Goal: Information Seeking & Learning: Find specific page/section

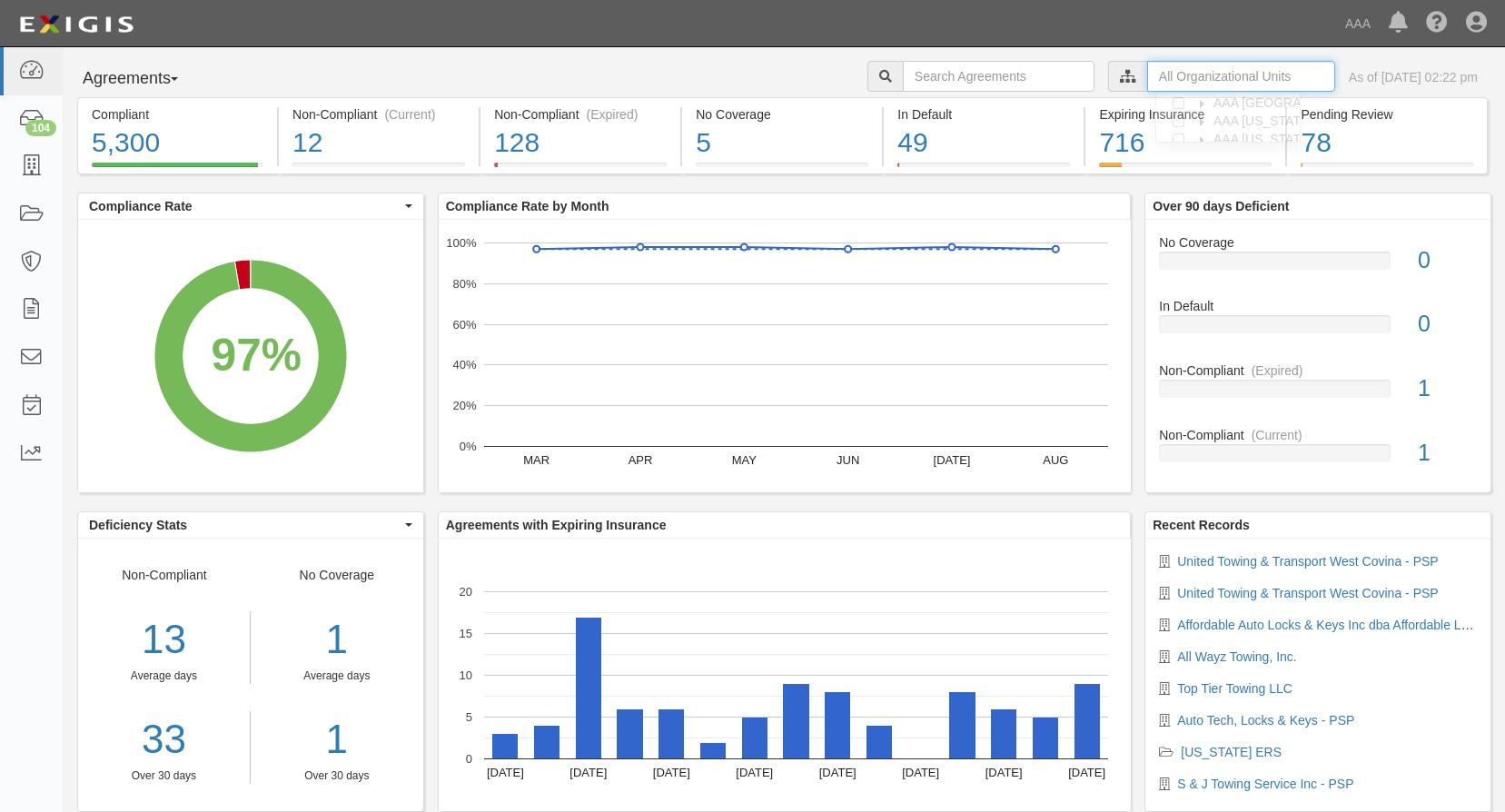
click at [1150, 76] on input "text" at bounding box center [1241, 76] width 188 height 31
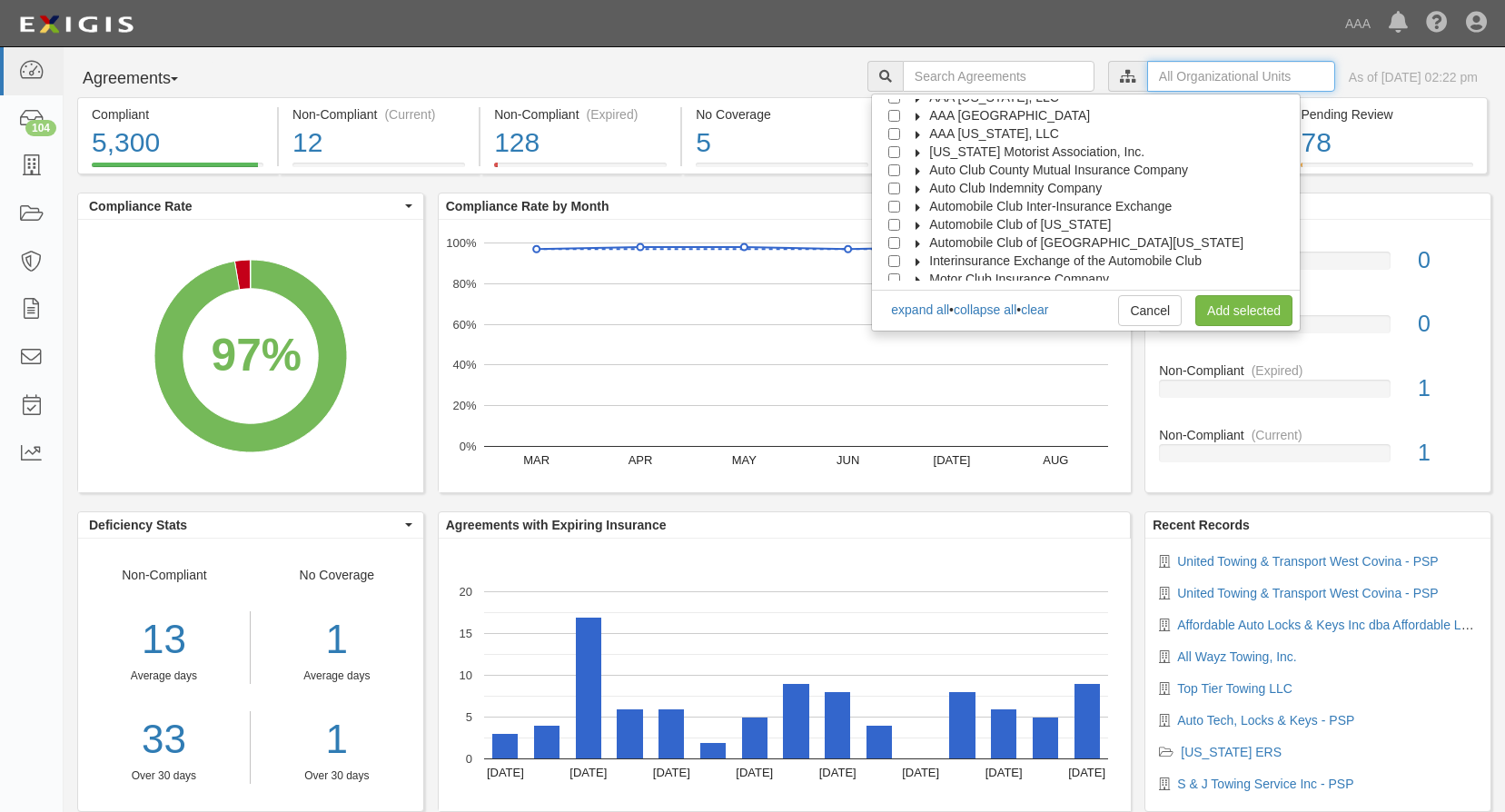
scroll to position [72, 0]
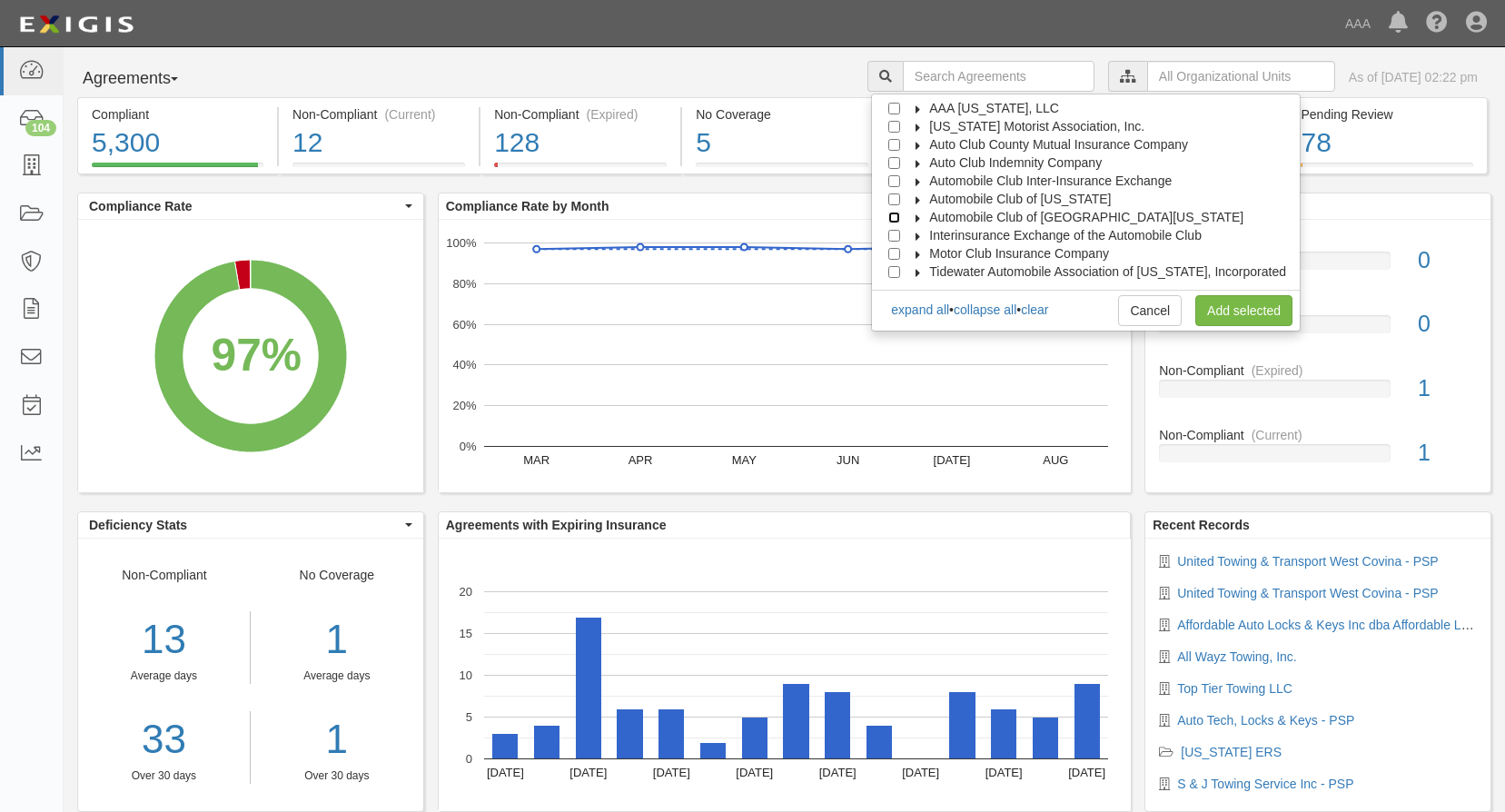
click at [900, 218] on input "Automobile Club of [GEOGRAPHIC_DATA][US_STATE]" at bounding box center [894, 217] width 12 height 12
checkbox input "true"
click at [1235, 314] on link "Add selected" at bounding box center [1243, 311] width 97 height 31
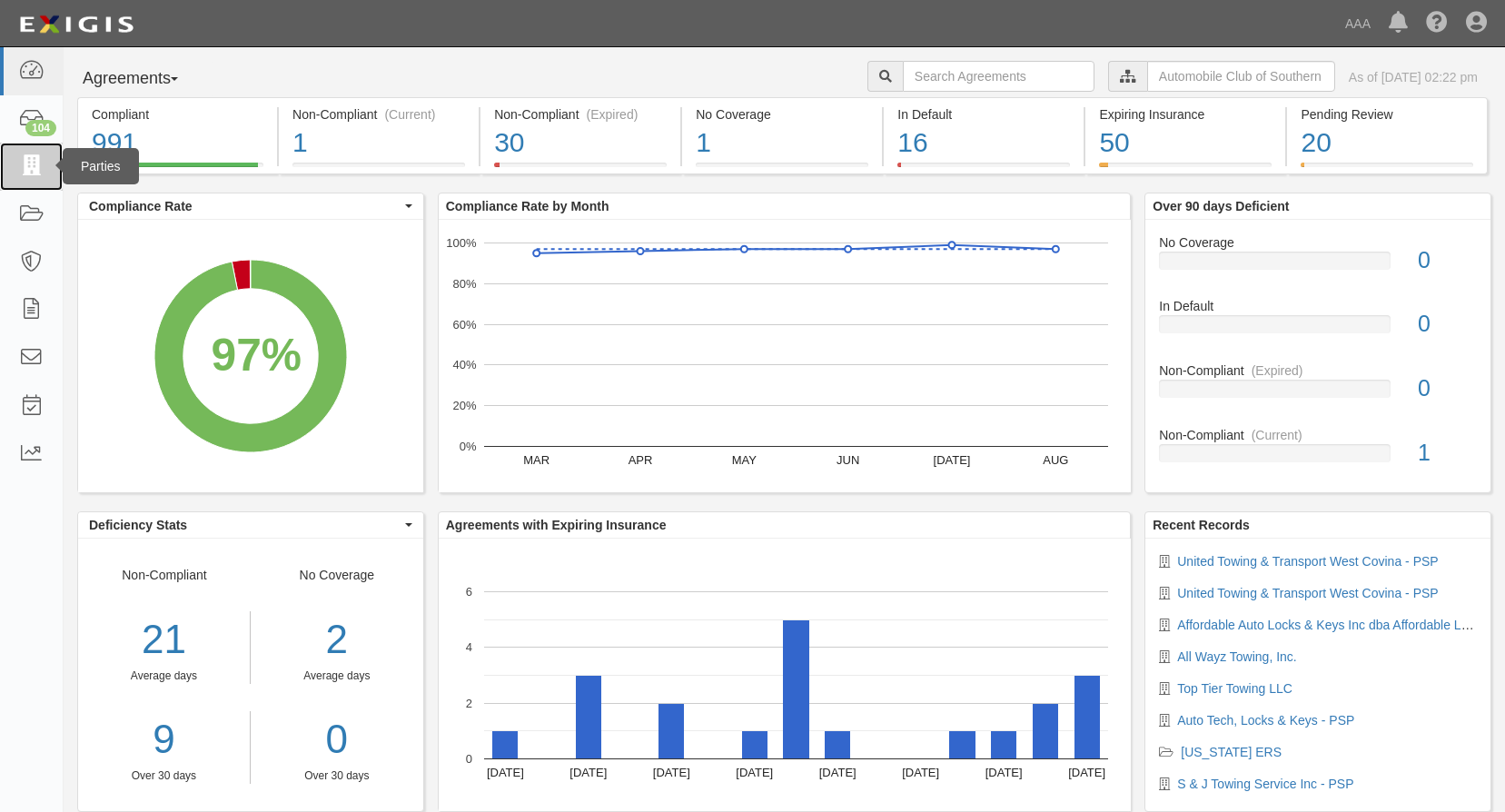
click at [22, 163] on icon at bounding box center [31, 166] width 25 height 21
click at [1236, 557] on link "United Towing & Transport West Covina - PSP" at bounding box center [1307, 561] width 260 height 15
click at [1228, 592] on link "United Towing & Transport West Covina - PSP" at bounding box center [1307, 593] width 260 height 15
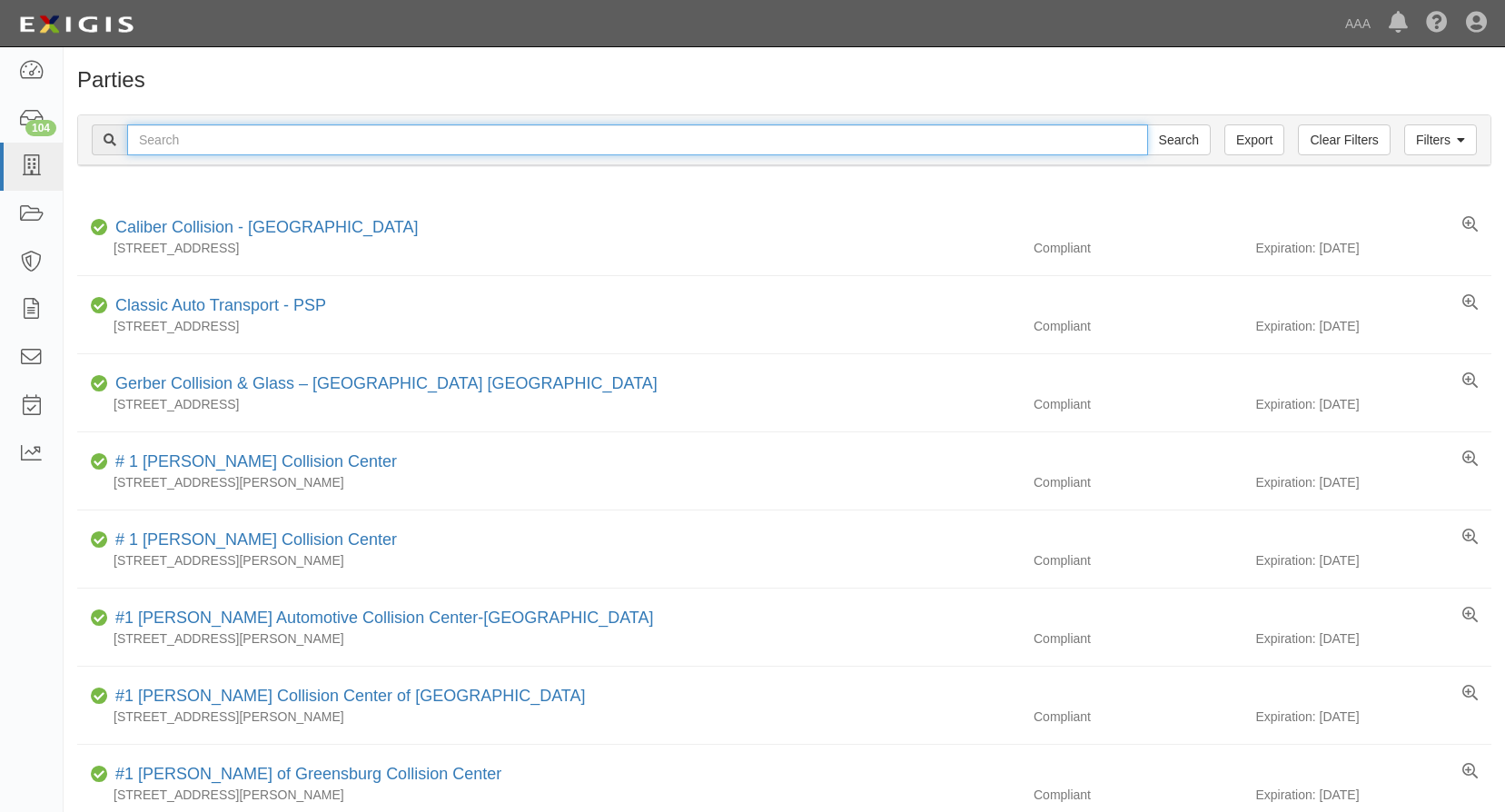
click at [211, 134] on input "text" at bounding box center [637, 140] width 1021 height 31
type input "o"
type input "precision automotive paint & collision"
click at [1147, 124] on input "Search" at bounding box center [1178, 140] width 64 height 31
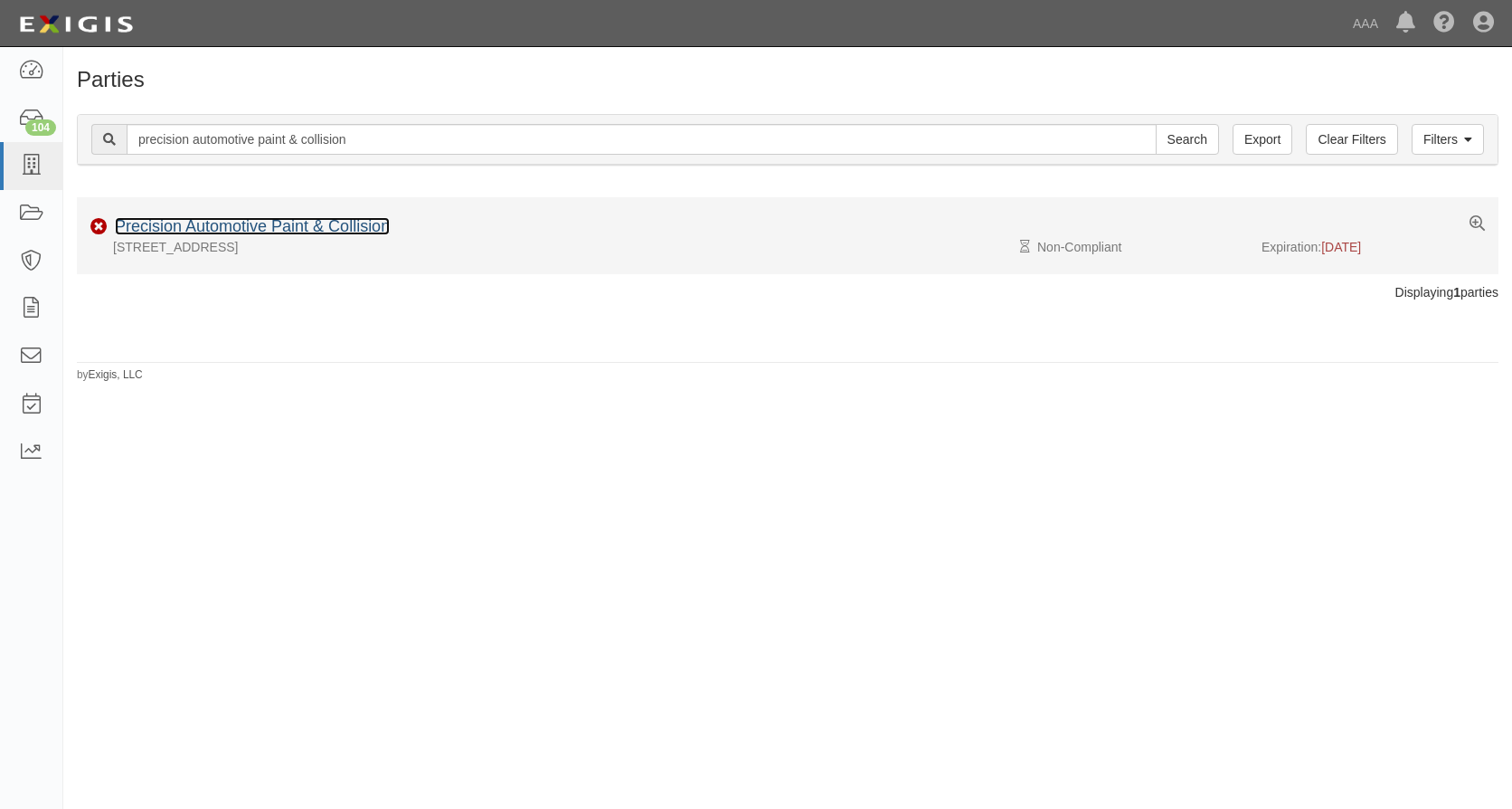
click at [308, 221] on link "Precision Automotive Paint & Collision" at bounding box center [252, 226] width 275 height 19
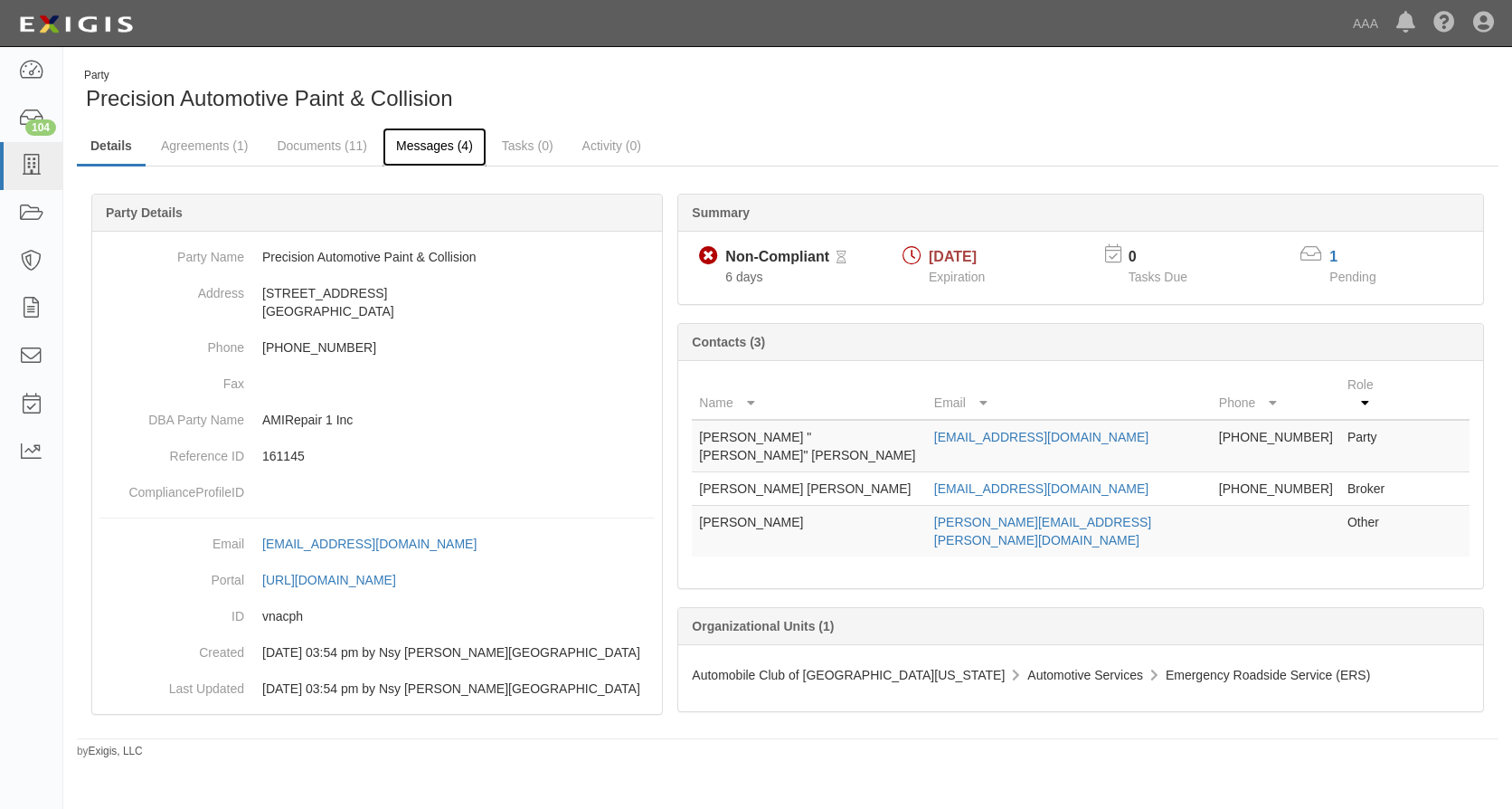
click at [444, 141] on link "Messages (4)" at bounding box center [435, 147] width 104 height 39
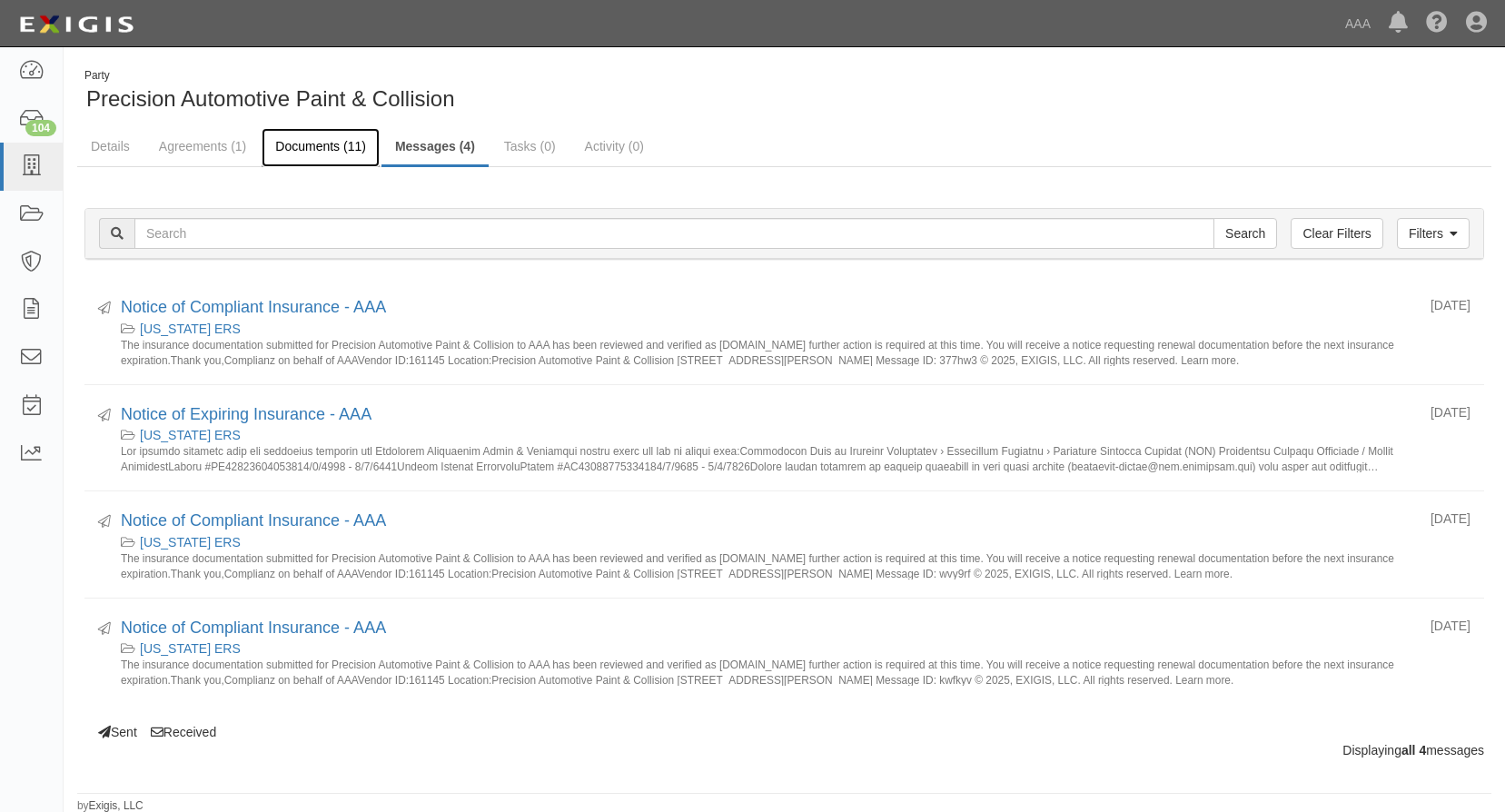
click at [326, 139] on link "Documents (11)" at bounding box center [320, 148] width 118 height 39
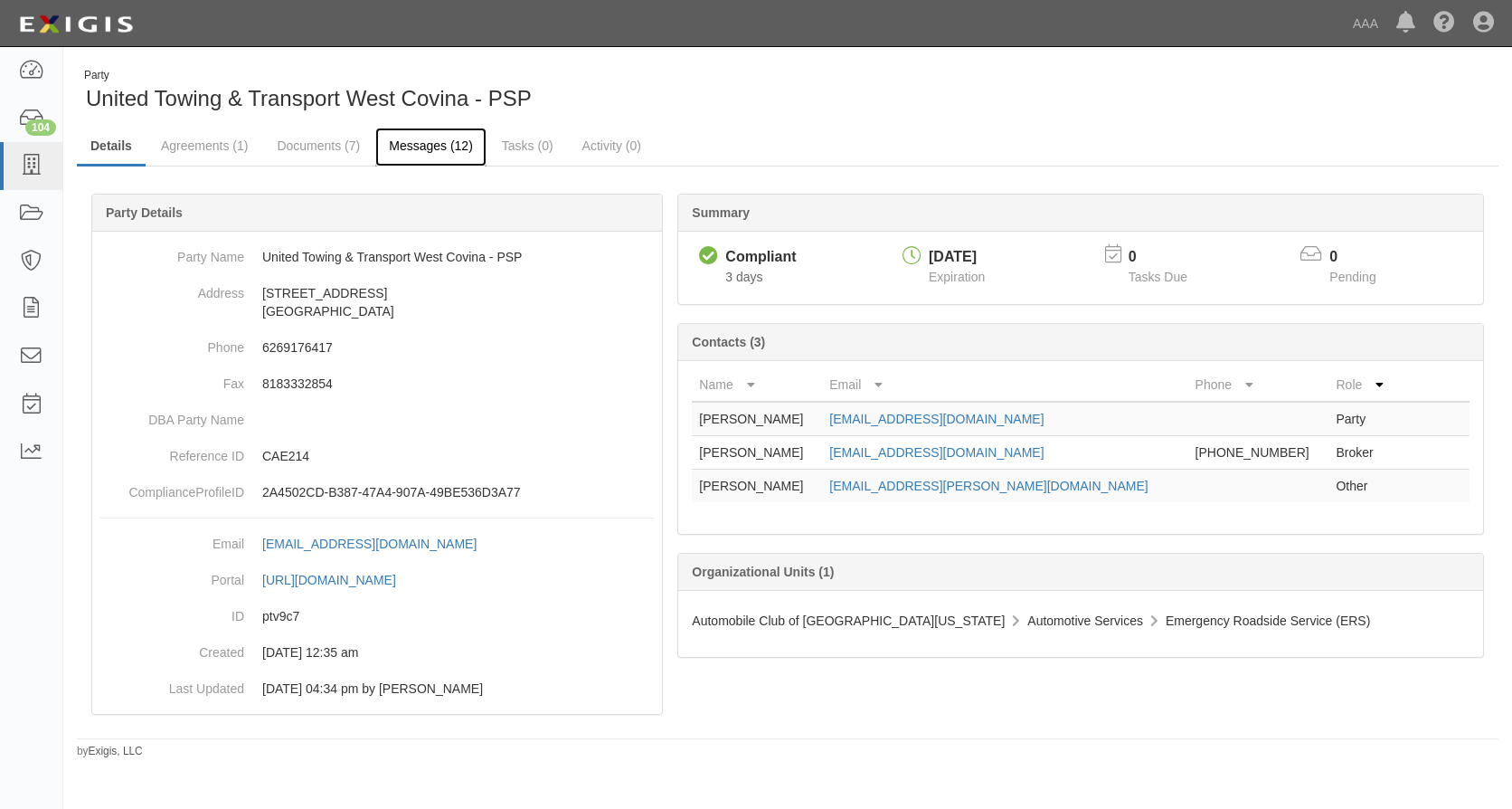
click at [439, 144] on link "Messages (12)" at bounding box center [431, 147] width 111 height 39
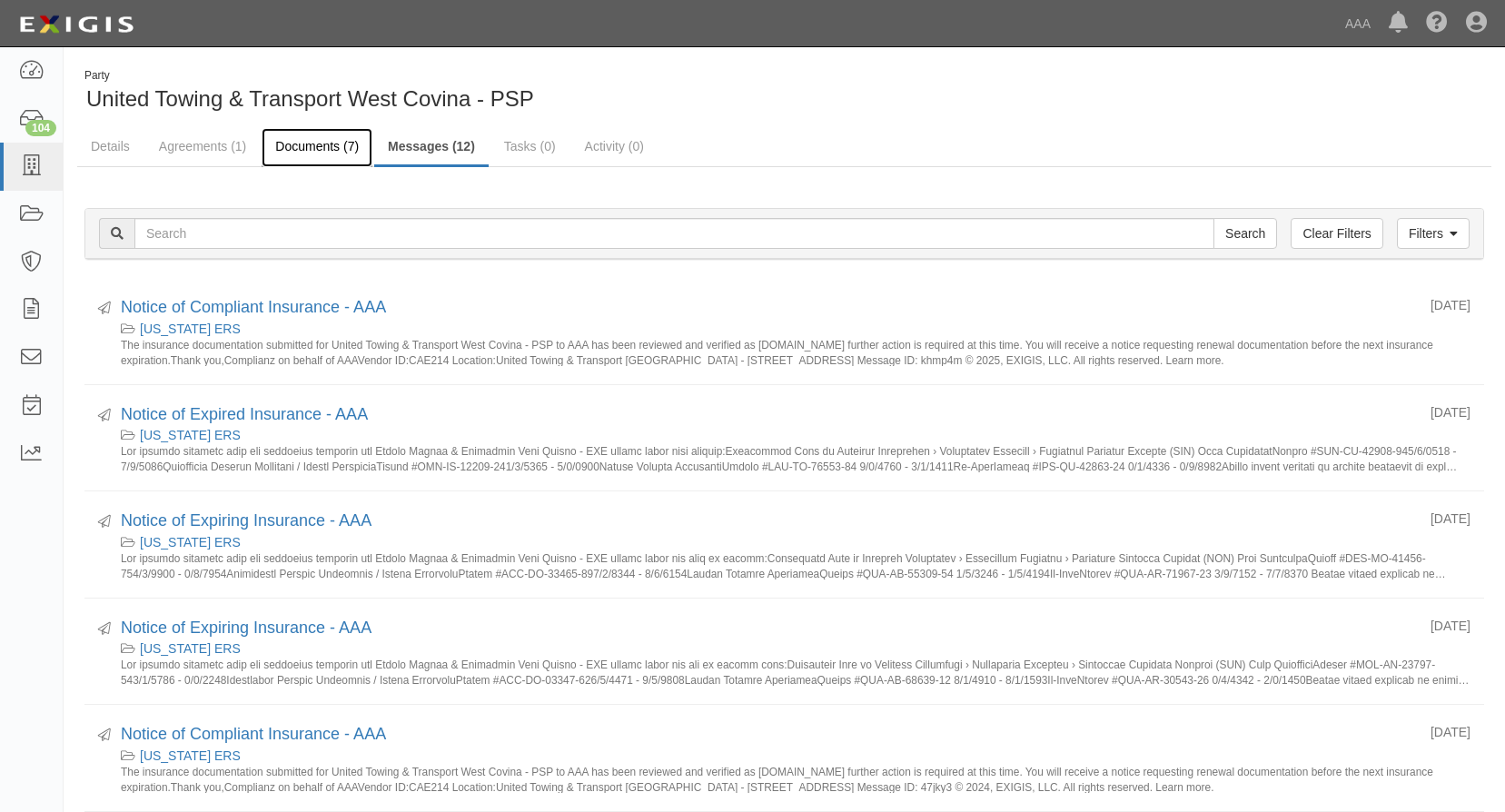
click at [309, 145] on link "Documents (7)" at bounding box center [316, 148] width 111 height 39
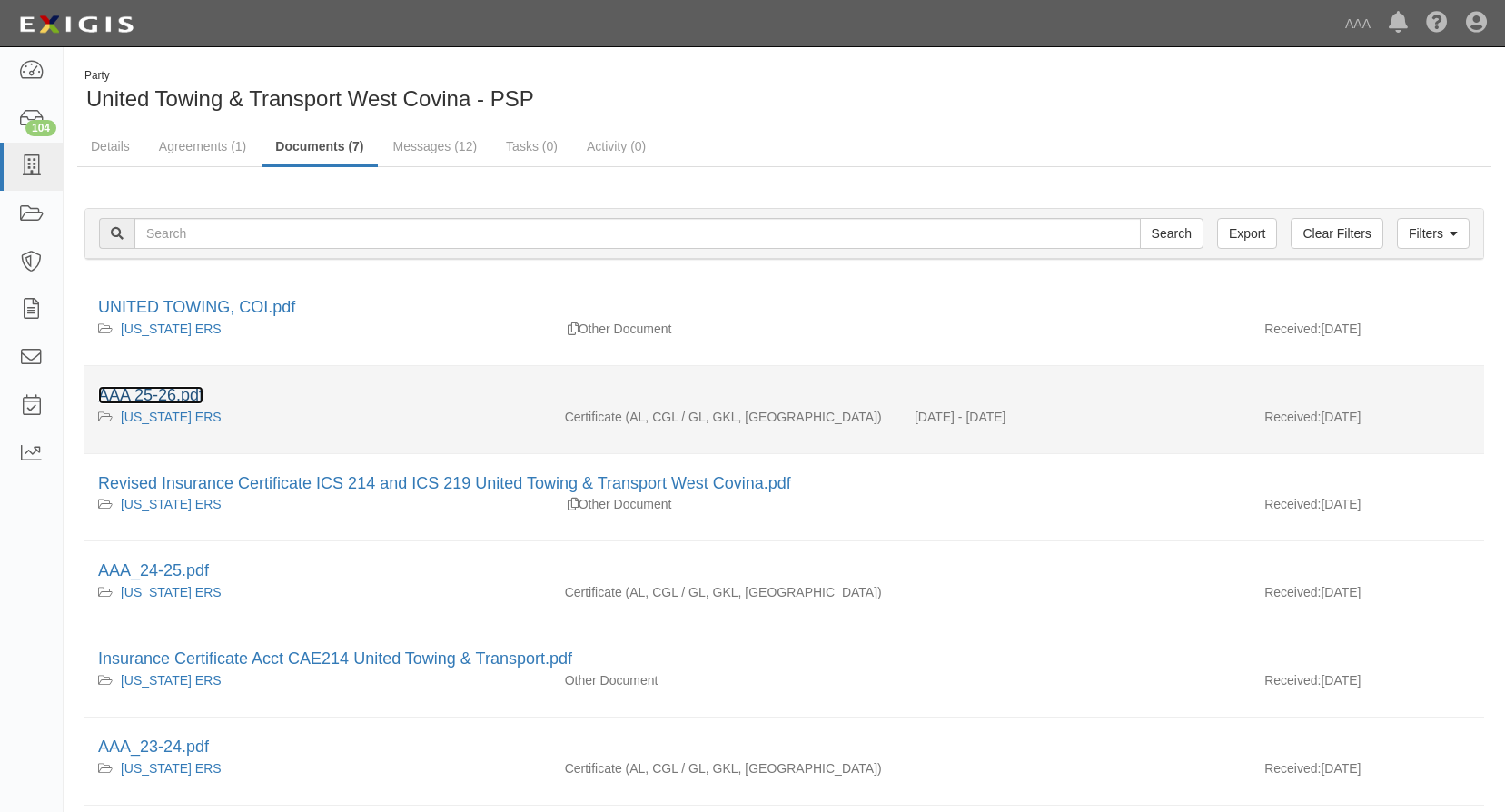
click at [152, 391] on link "AAA 25-26.pdf" at bounding box center [151, 394] width 106 height 19
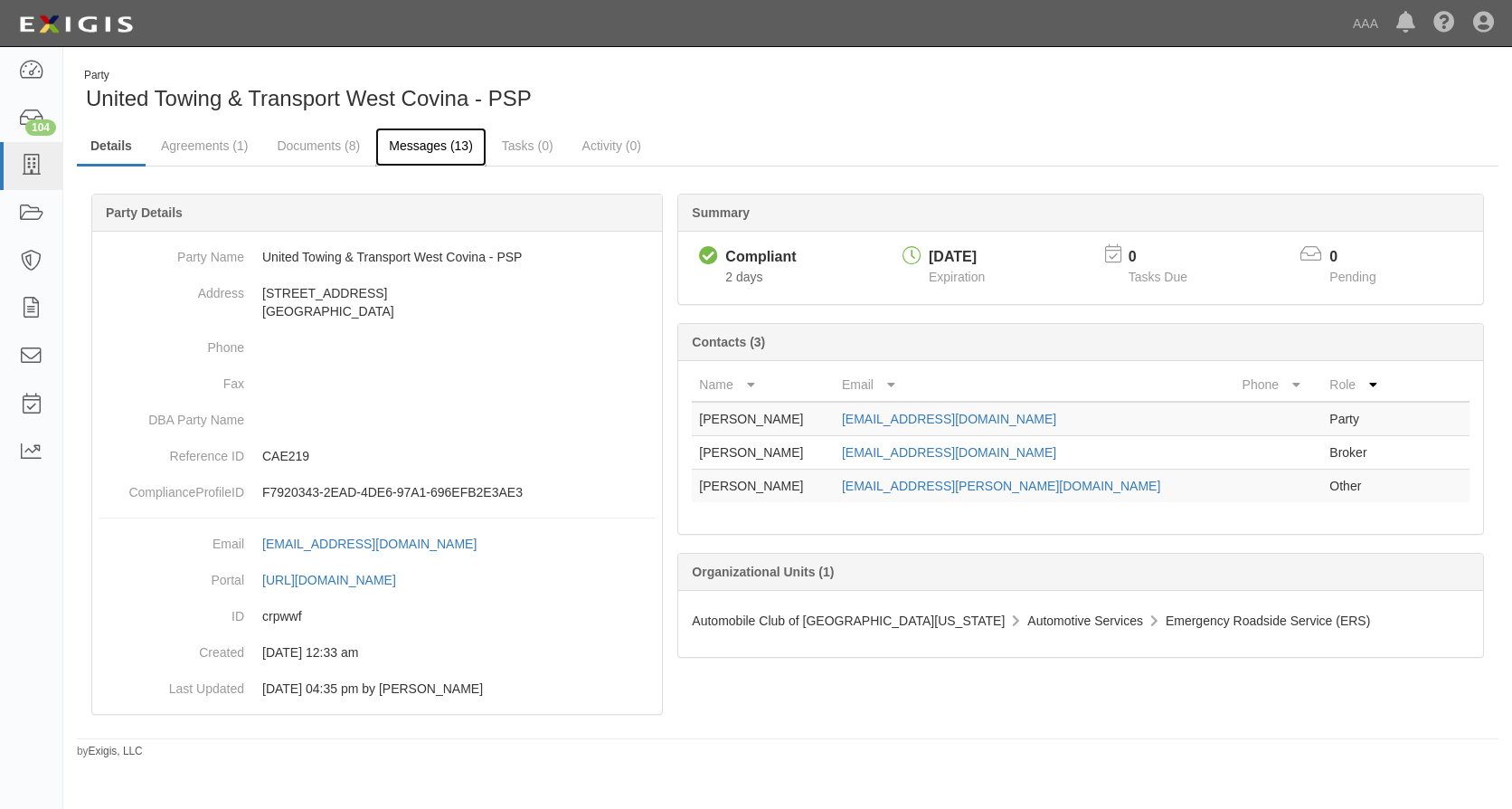
click at [435, 144] on link "Messages (13)" at bounding box center [431, 147] width 111 height 39
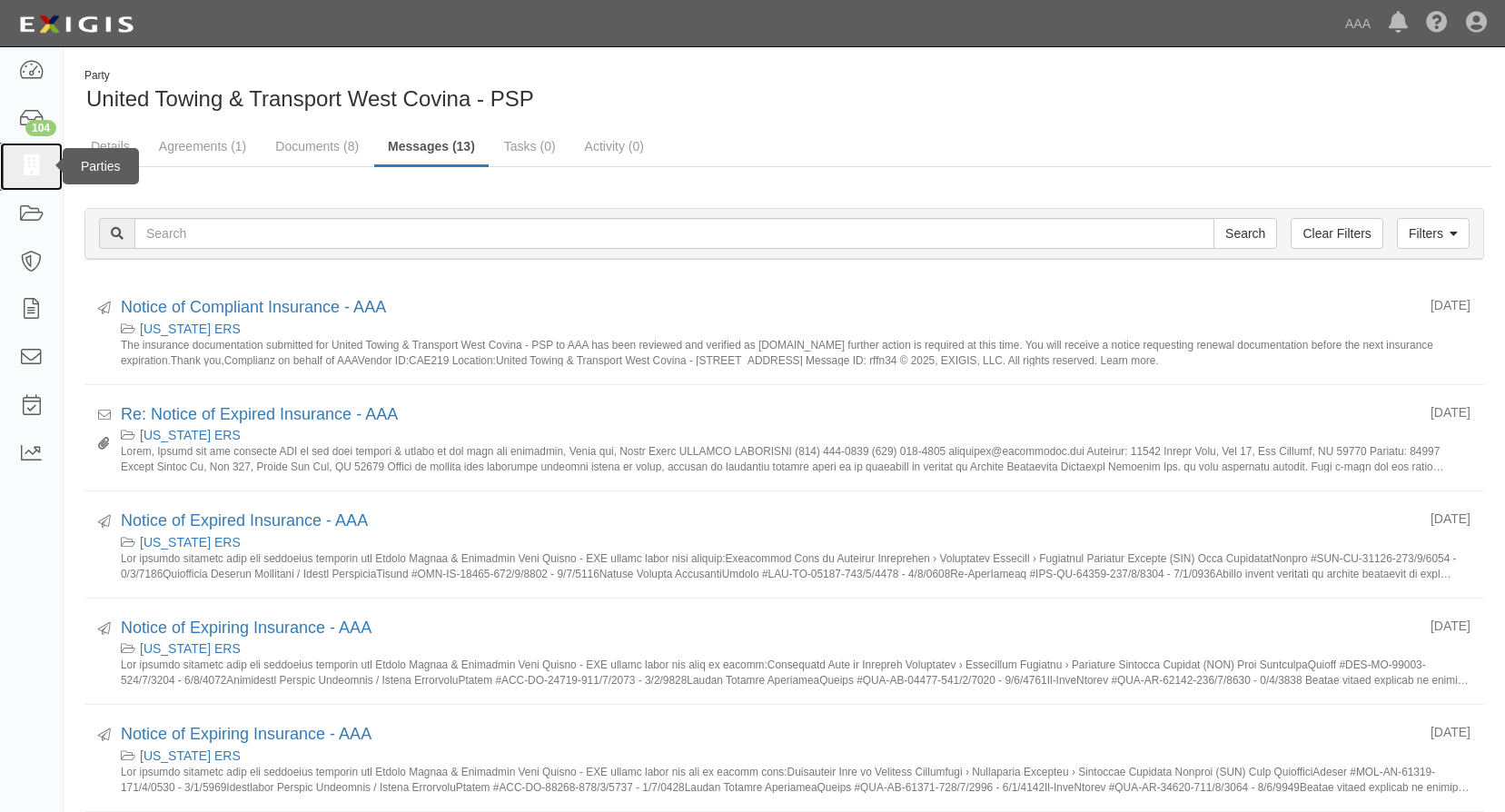
click at [26, 164] on icon at bounding box center [31, 166] width 25 height 21
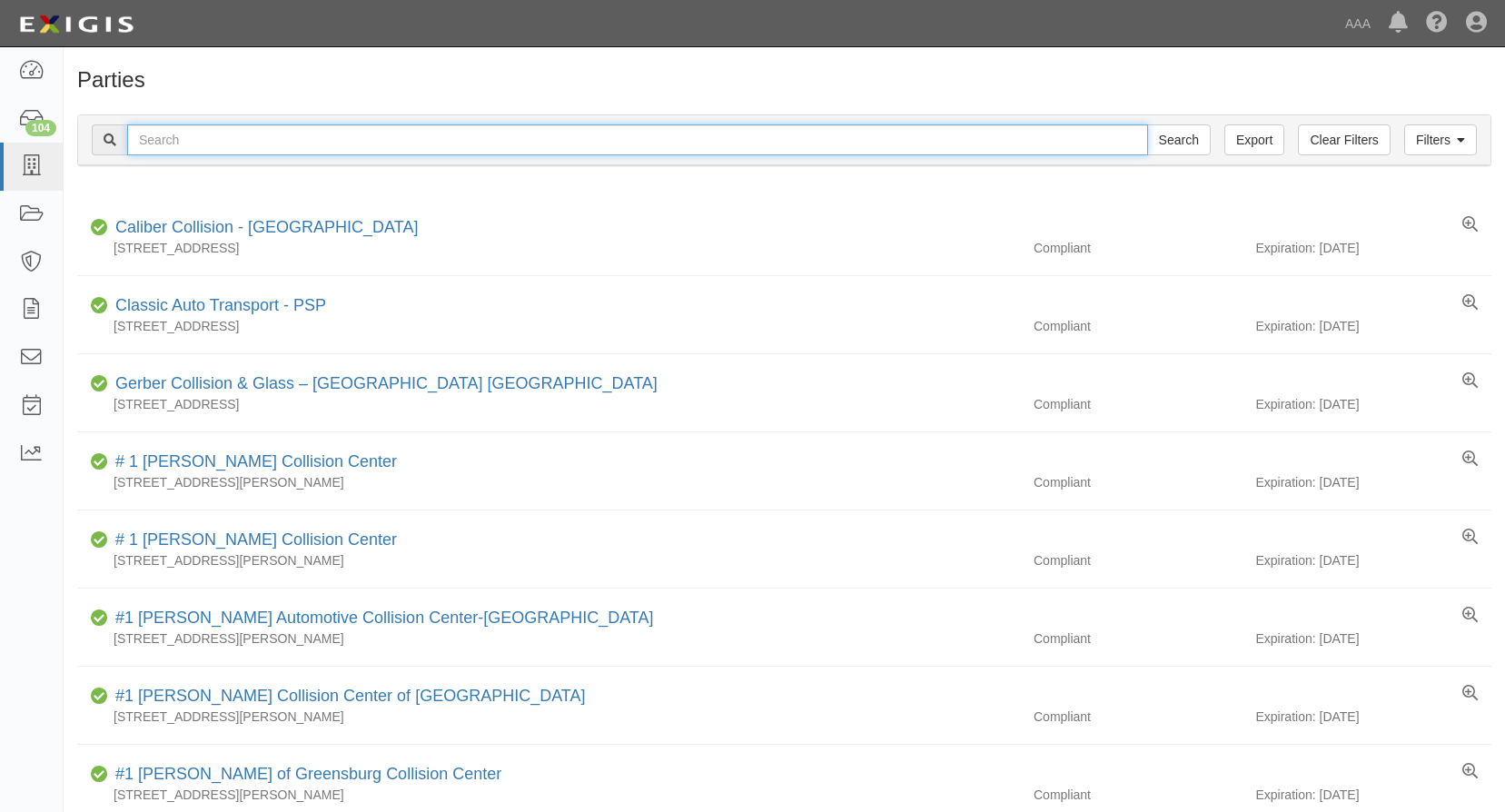
click at [161, 145] on input "text" at bounding box center [637, 140] width 1021 height 31
type input "diamond towing and recovery"
click at [1147, 124] on input "Search" at bounding box center [1178, 140] width 64 height 31
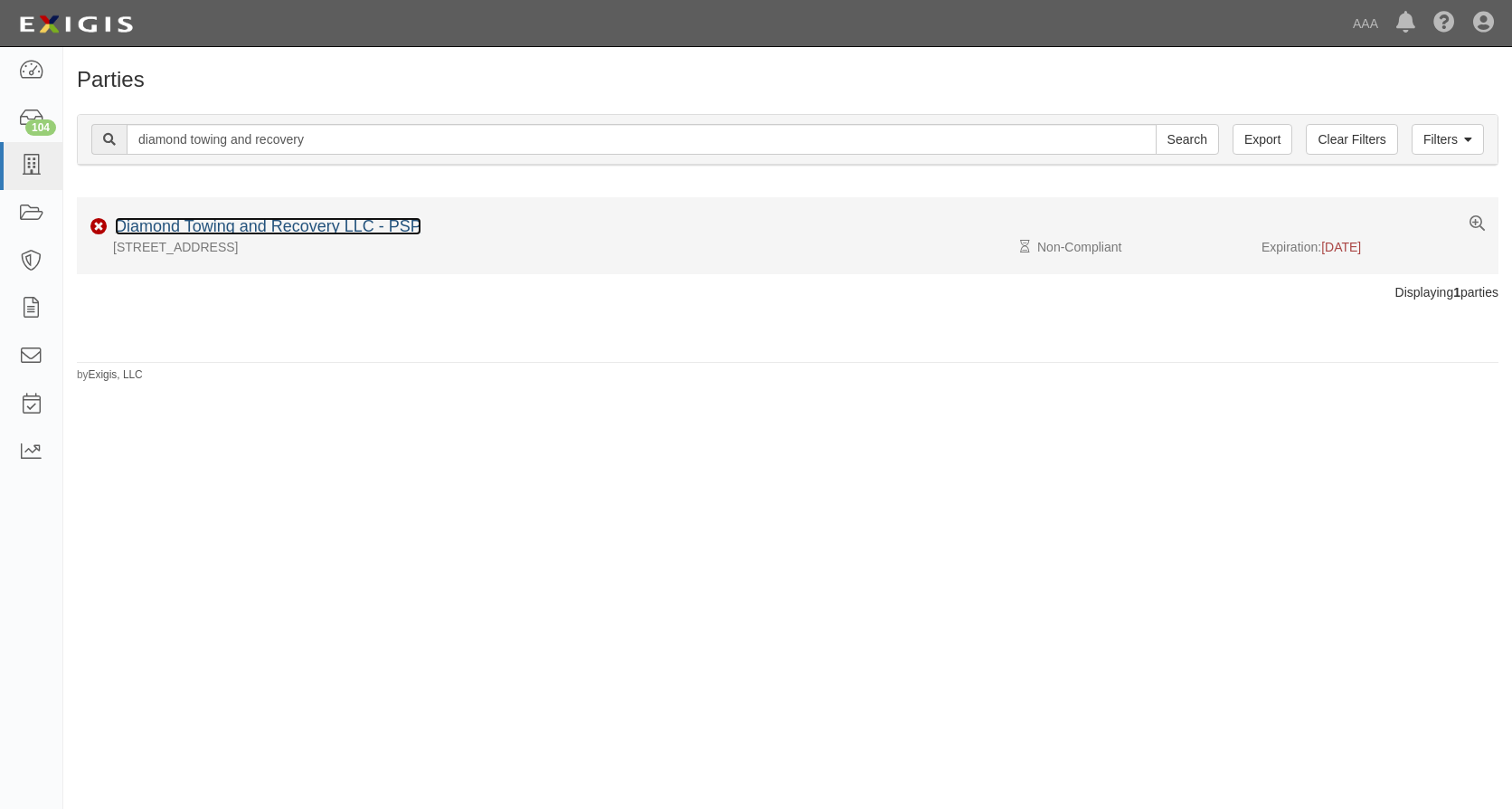
click at [237, 227] on link "Diamond Towing and Recovery LLC - PSP" at bounding box center [268, 226] width 307 height 19
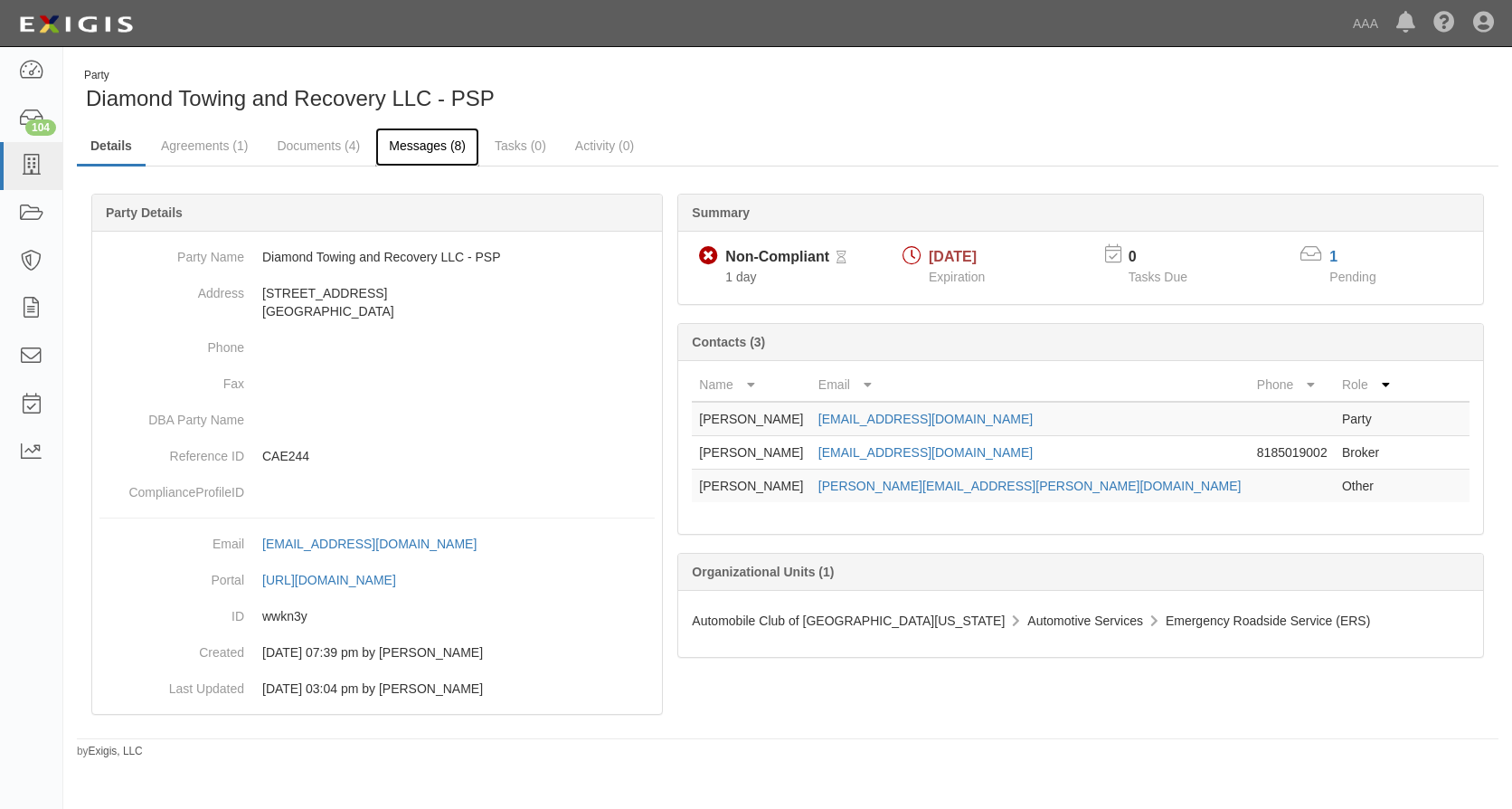
click at [411, 136] on link "Messages (8)" at bounding box center [427, 147] width 104 height 39
